Goal: Task Accomplishment & Management: Complete application form

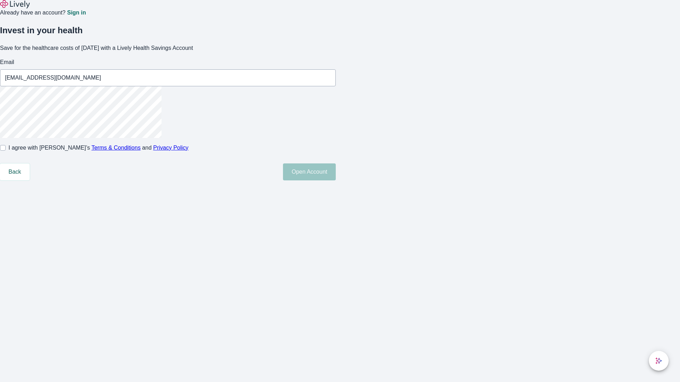
click at [6, 151] on input "I agree with Lively’s Terms & Conditions and Privacy Policy" at bounding box center [3, 148] width 6 height 6
checkbox input "true"
click at [336, 181] on button "Open Account" at bounding box center [309, 172] width 53 height 17
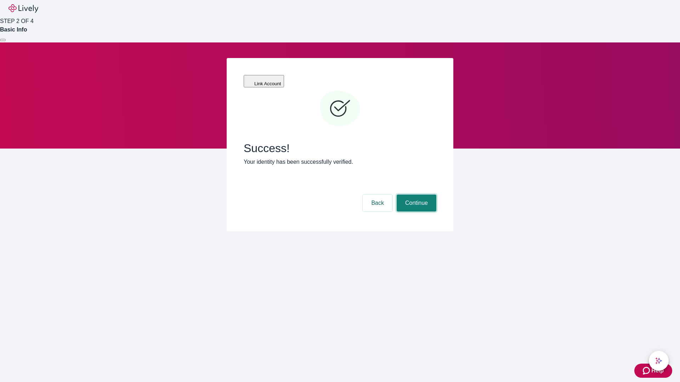
click at [415, 195] on button "Continue" at bounding box center [417, 203] width 40 height 17
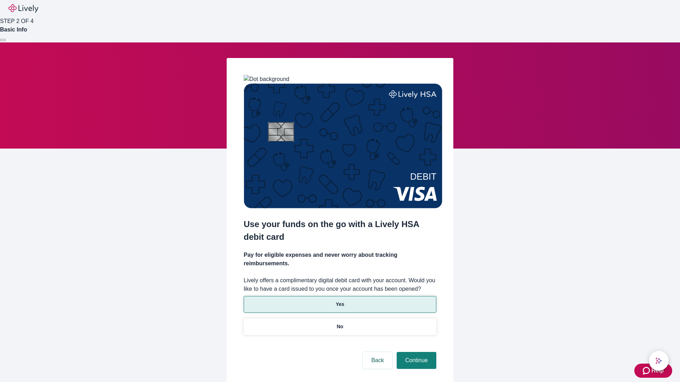
click at [340, 301] on p "Yes" at bounding box center [340, 304] width 8 height 7
click at [415, 352] on button "Continue" at bounding box center [417, 360] width 40 height 17
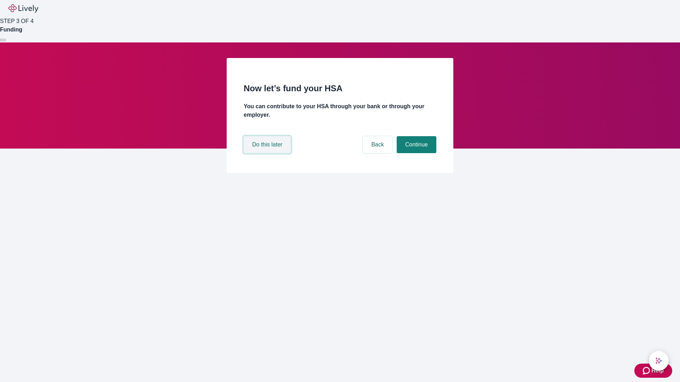
click at [268, 153] on button "Do this later" at bounding box center [267, 144] width 47 height 17
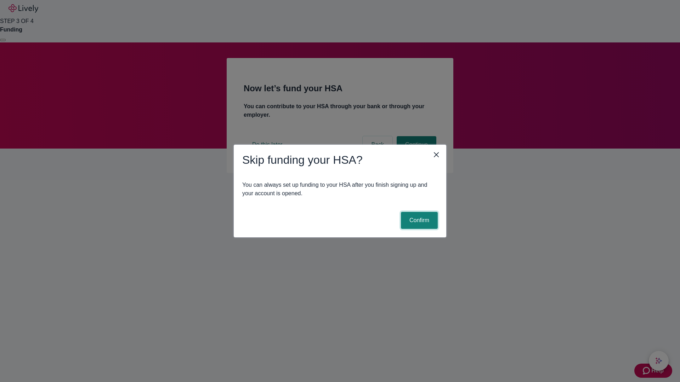
click at [418, 221] on button "Confirm" at bounding box center [419, 220] width 37 height 17
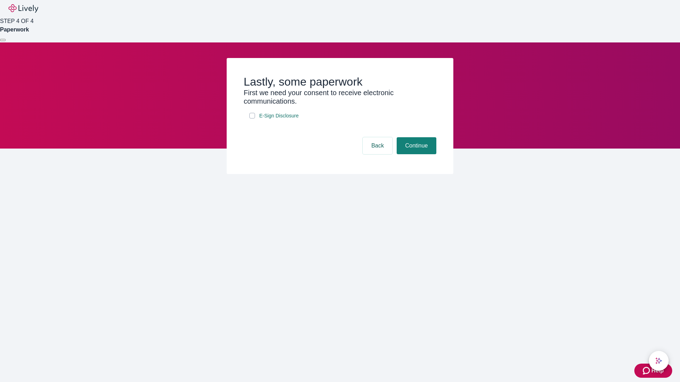
click at [252, 119] on input "E-Sign Disclosure" at bounding box center [252, 116] width 6 height 6
checkbox input "true"
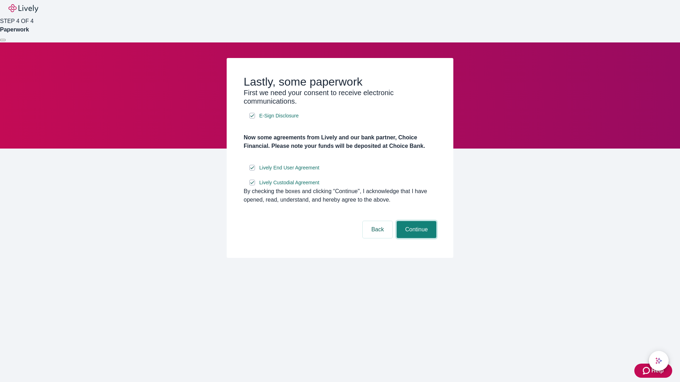
click at [415, 238] on button "Continue" at bounding box center [417, 229] width 40 height 17
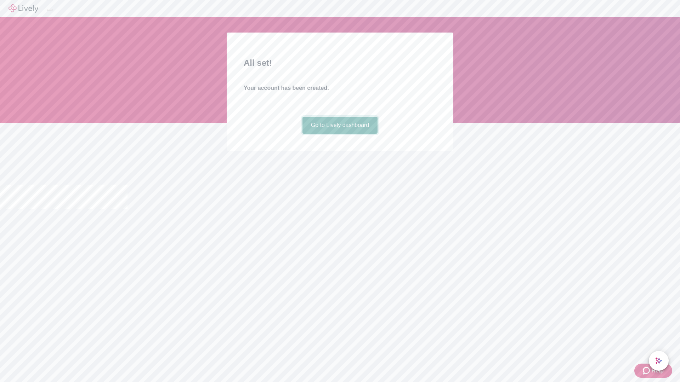
click at [340, 134] on link "Go to Lively dashboard" at bounding box center [339, 125] width 75 height 17
